Goal: Task Accomplishment & Management: Manage account settings

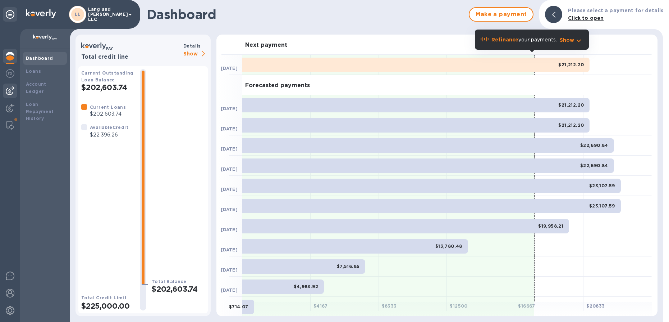
click at [11, 91] on img at bounding box center [10, 90] width 9 height 9
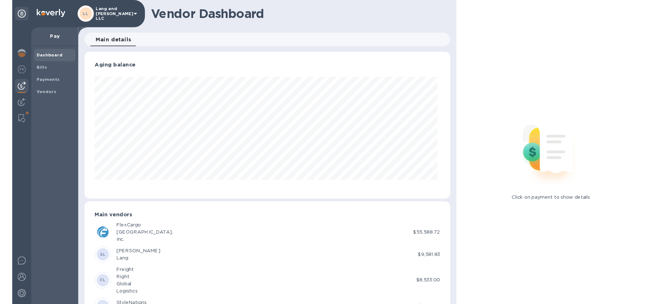
scroll to position [155, 384]
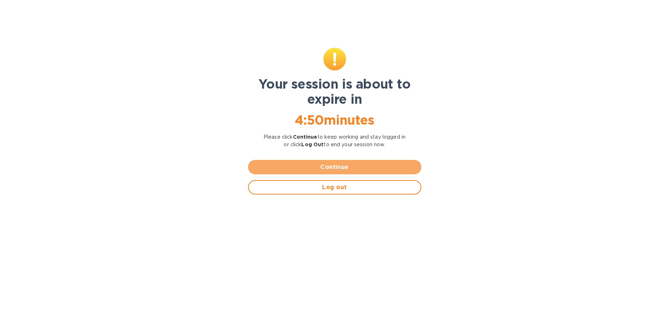
click at [328, 167] on span "Continue" at bounding box center [335, 167] width 162 height 9
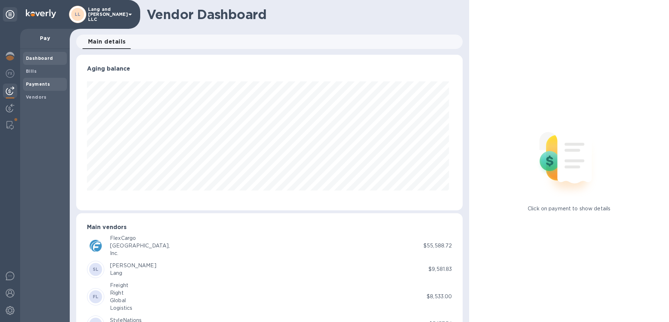
click at [31, 88] on div "Payments" at bounding box center [45, 84] width 44 height 13
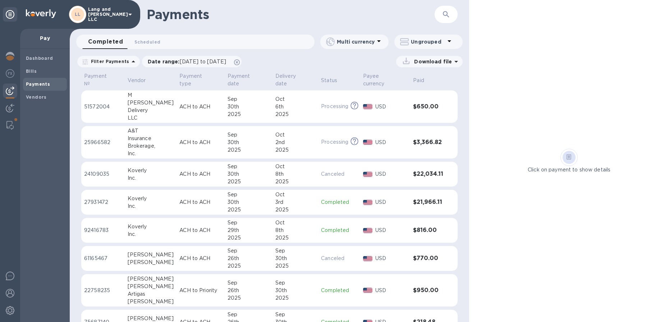
click at [39, 72] on span "Bills" at bounding box center [45, 71] width 38 height 7
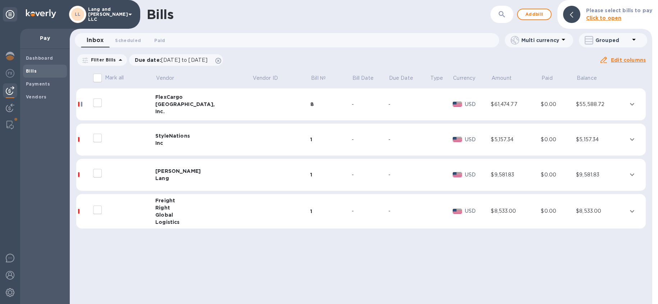
click at [188, 214] on div "Global" at bounding box center [203, 215] width 97 height 7
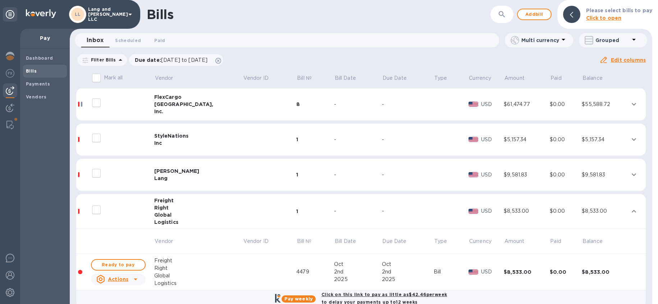
scroll to position [12, 0]
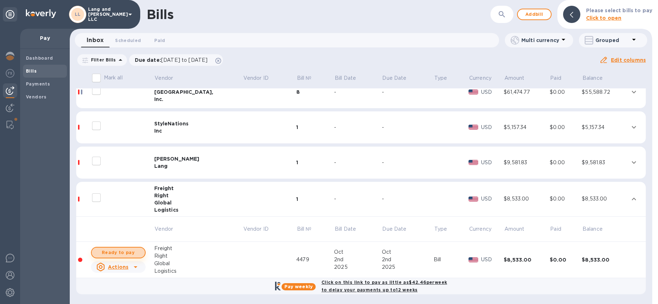
click at [126, 254] on span "Ready to pay" at bounding box center [118, 253] width 42 height 9
click at [126, 253] on span "Ready to pay" at bounding box center [118, 253] width 42 height 9
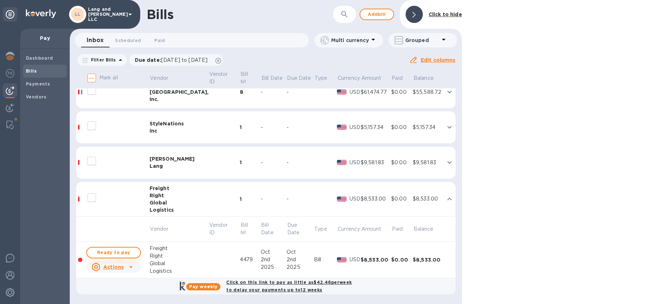
checkbox input "true"
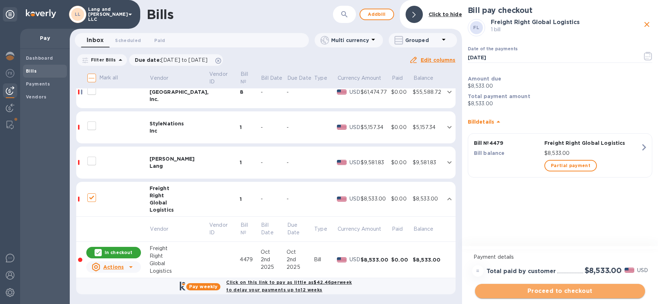
click at [556, 295] on span "Proceed to checkout" at bounding box center [560, 291] width 159 height 9
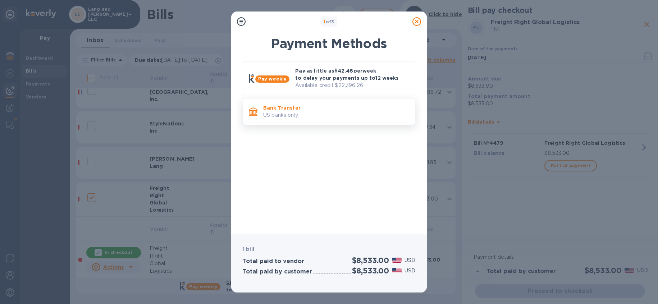
click at [284, 112] on p "US banks only." at bounding box center [336, 116] width 146 height 8
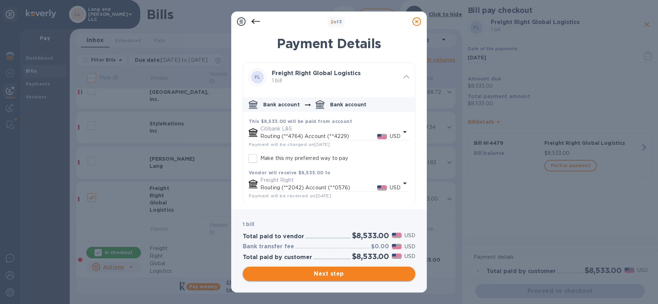
click at [322, 277] on span "Next step" at bounding box center [329, 274] width 161 height 9
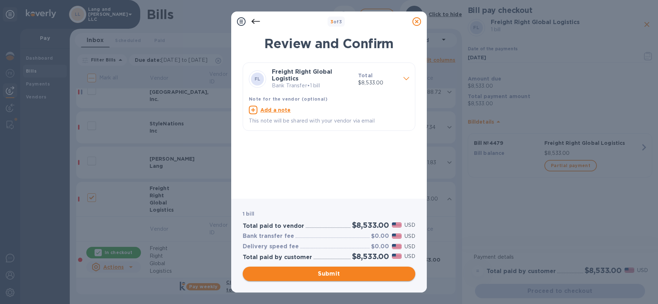
click at [330, 273] on span "Submit" at bounding box center [329, 274] width 161 height 9
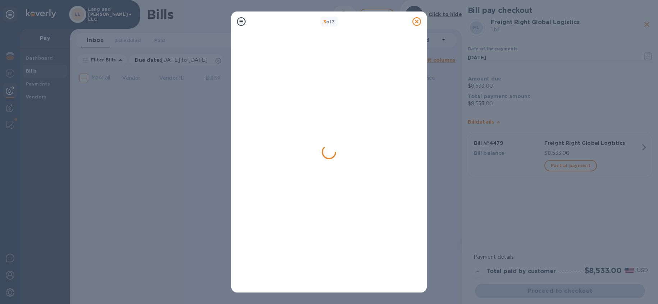
scroll to position [0, 0]
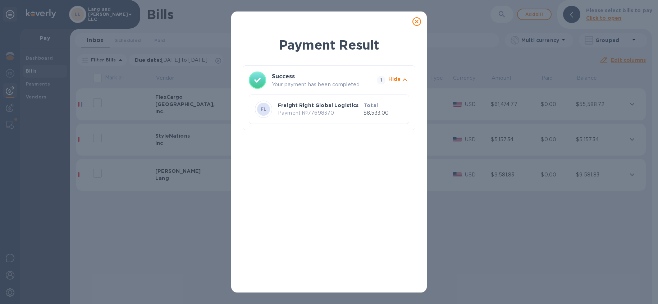
click at [417, 23] on icon at bounding box center [417, 21] width 9 height 9
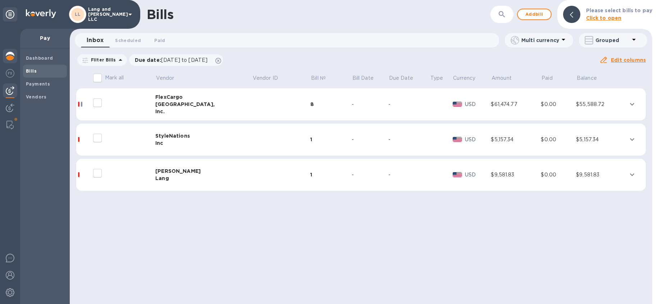
click at [9, 53] on img at bounding box center [10, 56] width 9 height 9
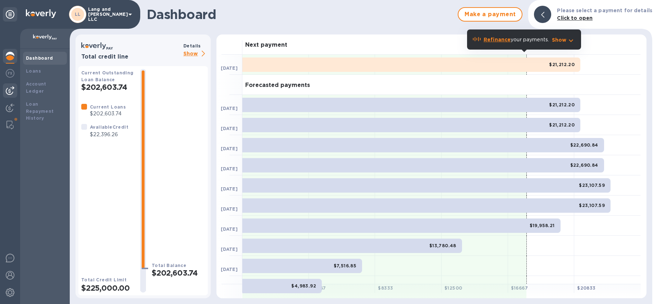
click at [13, 92] on img at bounding box center [10, 90] width 9 height 9
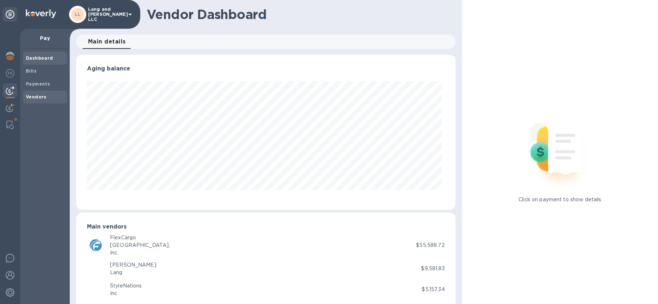
scroll to position [155, 376]
click at [38, 87] on span "Payments" at bounding box center [38, 84] width 24 height 7
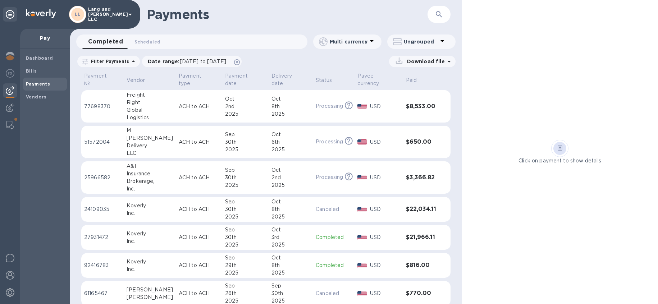
click at [179, 105] on p "ACH to ACH" at bounding box center [199, 107] width 41 height 8
